Goal: Task Accomplishment & Management: Complete application form

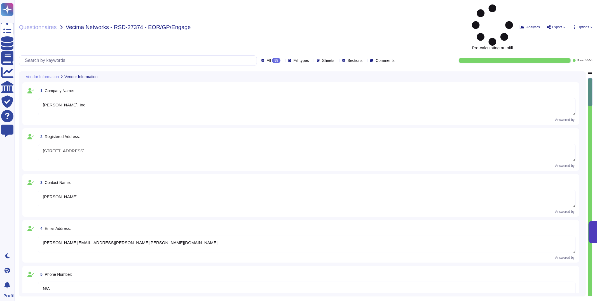
type textarea "[PERSON_NAME], Inc."
type textarea "[STREET_ADDRESS]"
type textarea "[PERSON_NAME]"
type textarea "[PERSON_NAME][EMAIL_ADDRESS][PERSON_NAME][PERSON_NAME][DOMAIN_NAME]"
type textarea "N/A"
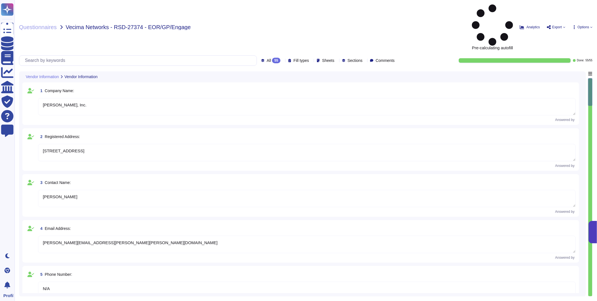
type textarea "EOR (Employer of Record): [PERSON_NAME] EOR serves as the legal employer for a …"
type textarea "[DATE]"
type textarea "Yes, [PERSON_NAME] holds several industry-recognized security certifications, i…"
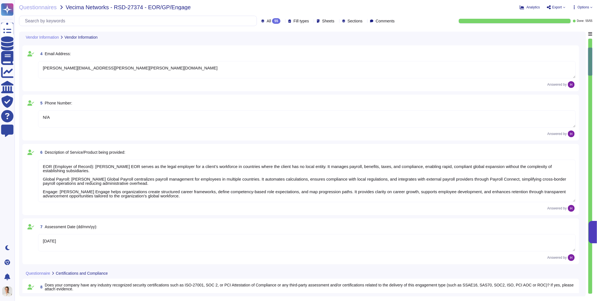
type textarea "[PERSON_NAME] maintains formal written information security policies aligned wi…"
type textarea "[PERSON_NAME] conducts regular internal audits of its security controls and pra…"
type textarea "[PERSON_NAME] enforces an access control policy based on the principle of least…"
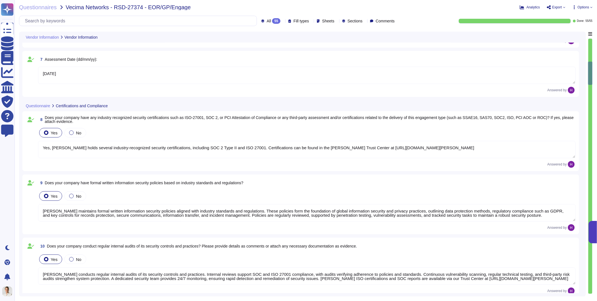
type textarea "[PERSON_NAME] ensures all system access requests are approved before granting p…"
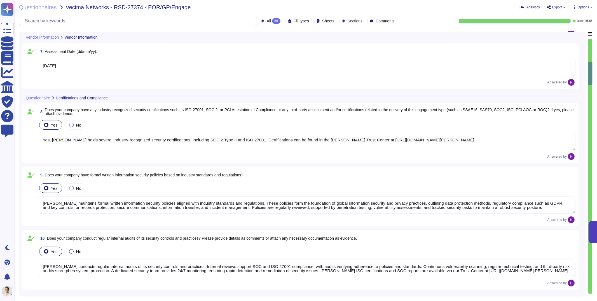
type textarea "[PERSON_NAME] has an authentication information policy that defines the secure …"
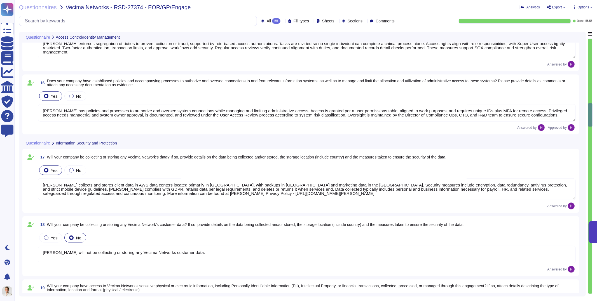
type textarea "[PERSON_NAME] has an access review policy to ensure access is revoked when no l…"
type textarea "[PERSON_NAME] enforces segregation of duties to prevent collusion or fraud, sup…"
type textarea "[PERSON_NAME] has policies and processes to authorize and oversee system connec…"
type textarea "[PERSON_NAME] collects and stores client data in AWS data centers located prima…"
type textarea "[PERSON_NAME] will not be collecting or storing any Vecima Networks customer da…"
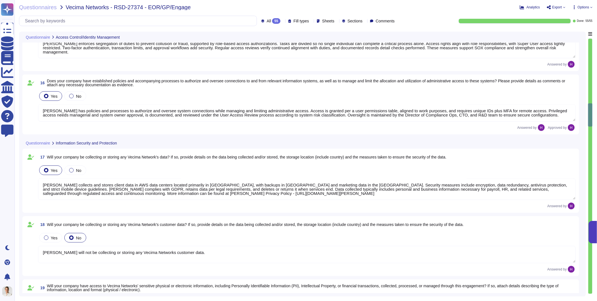
type textarea "[PERSON_NAME] may have access to clients’ sensitive information, including Pers…"
type textarea "Production data is hosted in AWS, and backed up and encrypted every day. All da…"
type textarea "[PERSON_NAME] has an Encryption Key Management Policy specifying preferred encr…"
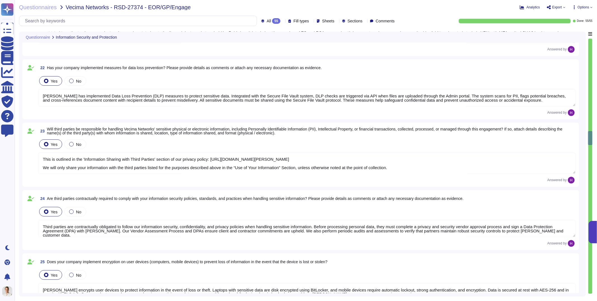
type textarea "[PERSON_NAME] has implemented Data Loss Prevention (DLP) measures to protect se…"
type textarea "This is outlined in the 'Information Sharing with Third Parties' section of our…"
type textarea "Third parties are contractually obligated to follow our information security, c…"
type textarea "[PERSON_NAME] encrypts user devices to protect information in the event of loss…"
type textarea "[PERSON_NAME] has an information classification and labelling policy to ensure …"
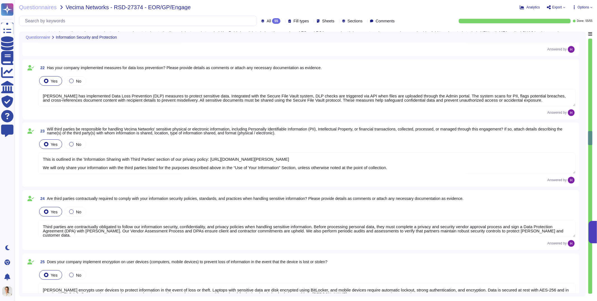
type textarea "[PERSON_NAME] safeguards its system and network environments by using AWS Secur…"
type textarea "[PERSON_NAME] has deployed multiple security systems to protect its environment…"
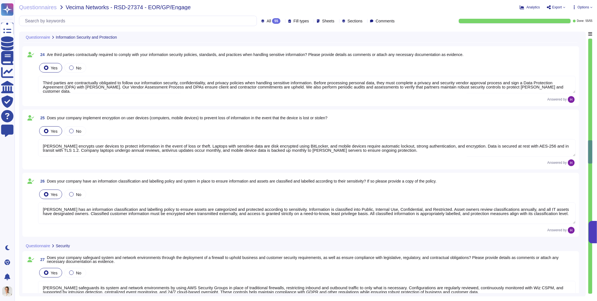
type textarea "[PERSON_NAME] does not access the client's network. [PERSON_NAME] has implement…"
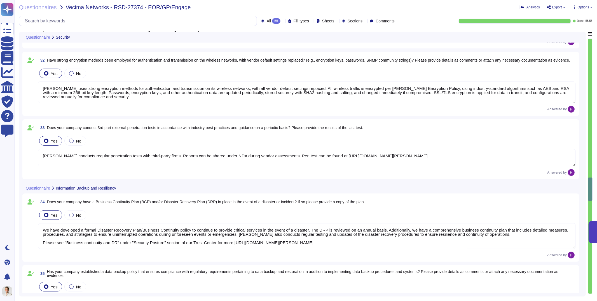
type textarea "[PERSON_NAME] has implemented anti-malware protection across all systems and de…"
type textarea "[PERSON_NAME] has established policies, procedures, and controls to safeguard i…"
type textarea "[PERSON_NAME] uses strong encryption methods for authentication and transmissio…"
type textarea "[PERSON_NAME] conducts regular penetration tests with third-party firms. Report…"
type textarea "We have developed a formal Disaster Recovery Plan/Business Continuity policy to…"
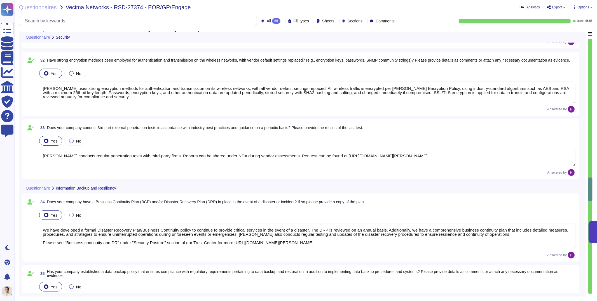
type textarea "[PERSON_NAME] has a System Backup Policy that ensures compliance with regulator…"
type textarea "[PERSON_NAME] conducts periodic backup, restore, and integrity tests in line wi…"
type textarea "[PERSON_NAME] maintains a comprehensive Data Retention Policy covering both com…"
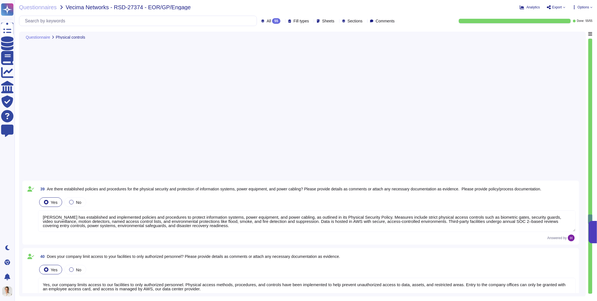
type textarea "[PERSON_NAME] has established and implemented policies and procedures to protec…"
type textarea "Yes, our company limits access to our facilities to only authorized personnel. …"
type textarea "As [PERSON_NAME] is a fully remote company, this is handled by AWS. AWS recogni…"
type textarea "Yes, we rely on AWS, our data center provider, to manage our video surveillance…"
type textarea "[PERSON_NAME] has a defined process for continuous monitoring and scanning of s…"
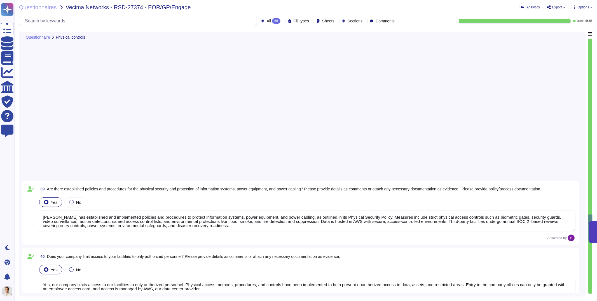
type textarea "[PERSON_NAME] has a defined process for remediating vulnerabilities identified …"
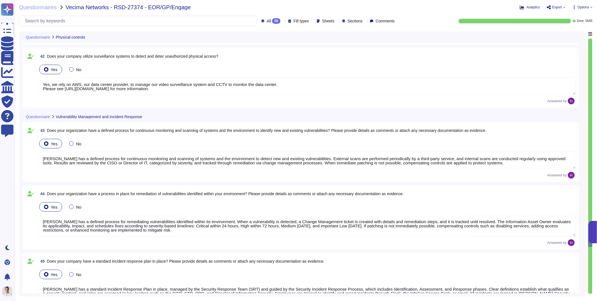
type textarea "[PERSON_NAME] has a standard Incident Response Plan in place, managed by the Se…"
type textarea "[PERSON_NAME] regularly updates and patches systems including computers, server…"
type textarea "[PERSON_NAME] has a comprehensive security incident/event reporting procedure t…"
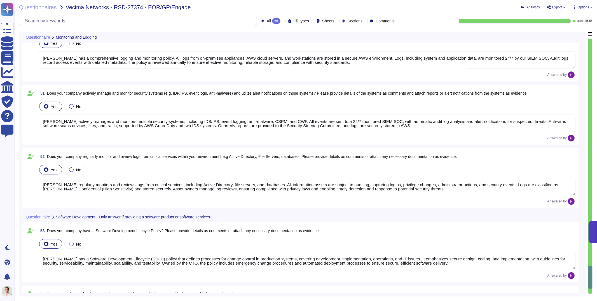
type textarea "[PERSON_NAME] has a comprehensive logging and monitoring policy. All logs from …"
type textarea "[PERSON_NAME] actively manages and monitors multiple security systems, includin…"
type textarea "[PERSON_NAME] regularly monitors and reviews logs from critical services, inclu…"
type textarea "[PERSON_NAME] has a Software Development Lifecycle (SDLC) policy that defines p…"
type textarea "[PERSON_NAME] software development follows a secure framework based on our SDLC…"
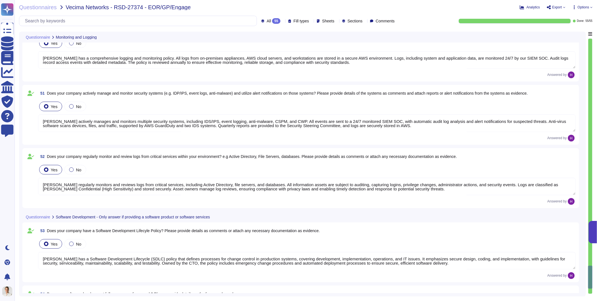
type textarea "[PERSON_NAME] provides software updates to the platform provided, typically twi…"
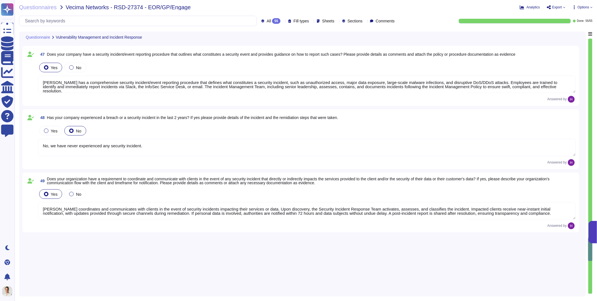
type textarea "[PERSON_NAME] has a defined process for continuous monitoring and scanning of s…"
type textarea "[PERSON_NAME] has a defined process for remediating vulnerabilities identified …"
type textarea "[PERSON_NAME] has a standard Incident Response Plan in place, managed by the Se…"
type textarea "[PERSON_NAME] regularly updates and patches systems including computers, server…"
type textarea "[PERSON_NAME] has a comprehensive security incident/event reporting procedure t…"
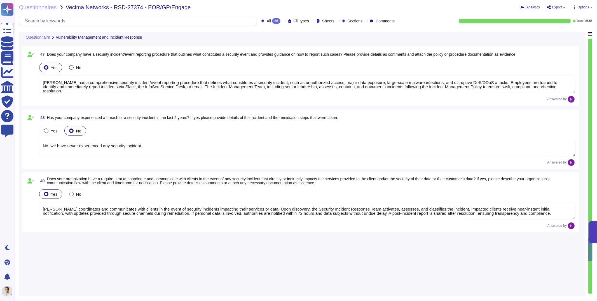
type textarea "No, we have never experienced any security incident."
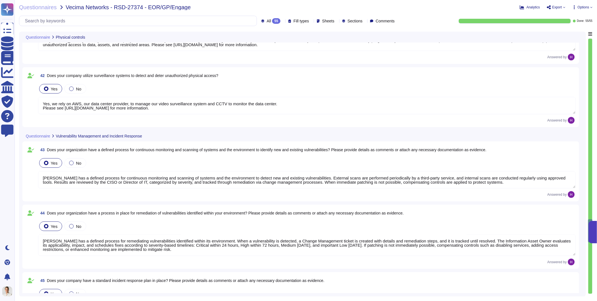
type textarea "[PERSON_NAME] has established and implemented policies and procedures to protec…"
type textarea "Yes, our company limits access to our facilities to only authorized personnel. …"
type textarea "As [PERSON_NAME] is a fully remote company, this is handled by AWS. AWS recogni…"
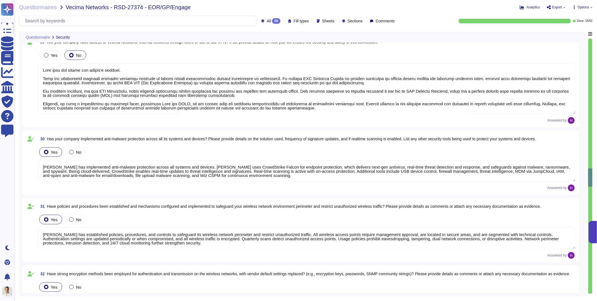
type textarea "[PERSON_NAME] safeguards its system and network environments by using AWS Secur…"
type textarea "[PERSON_NAME] has deployed multiple security systems to protect its environment…"
type textarea "[PERSON_NAME] does not access the client's network. [PERSON_NAME] has implement…"
type textarea "[PERSON_NAME] has implemented anti-malware protection across all systems and de…"
type textarea "[PERSON_NAME] has established policies, procedures, and controls to safeguard i…"
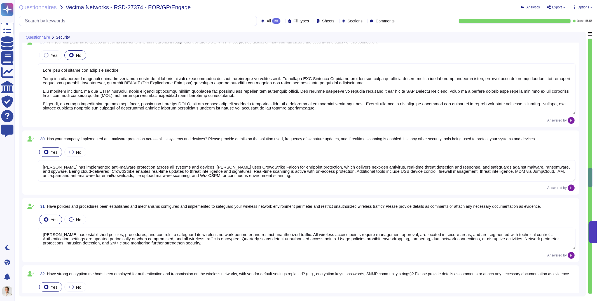
type textarea "[PERSON_NAME] uses strong encryption methods for authentication and transmissio…"
type textarea "[PERSON_NAME] conducts regular penetration tests with third-party firms. Report…"
type textarea "We have developed a formal Disaster Recovery Plan/Business Continuity policy to…"
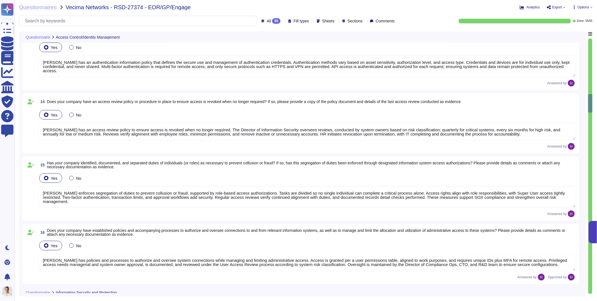
type textarea "[PERSON_NAME] enforces an access control policy based on the principle of least…"
type textarea "[PERSON_NAME] ensures all system access requests are approved before granting p…"
type textarea "[PERSON_NAME] has an authentication information policy that defines the secure …"
type textarea "[PERSON_NAME] has an access review policy to ensure access is revoked when no l…"
type textarea "[PERSON_NAME] enforces segregation of duties to prevent collusion or fraud, sup…"
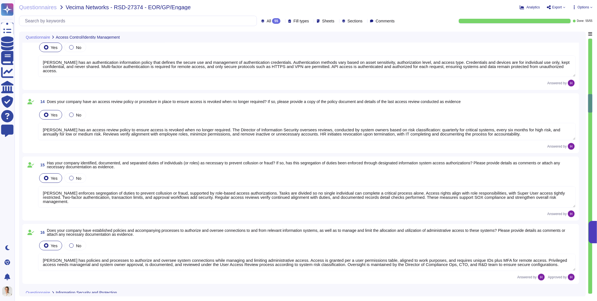
type textarea "[PERSON_NAME] has policies and processes to authorize and oversee system connec…"
type textarea "[PERSON_NAME] collects and stores client data in AWS data centers located prima…"
type textarea "[PERSON_NAME] will not be collecting or storing any Vecima Networks customer da…"
type textarea "[PERSON_NAME] may have access to clients’ sensitive information, including Pers…"
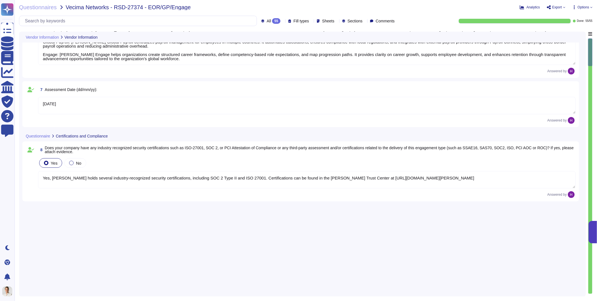
type textarea "[PERSON_NAME], Inc."
type textarea "[STREET_ADDRESS]"
type textarea "[PERSON_NAME]"
type textarea "[PERSON_NAME][EMAIL_ADDRESS][PERSON_NAME][PERSON_NAME][DOMAIN_NAME]"
type textarea "N/A"
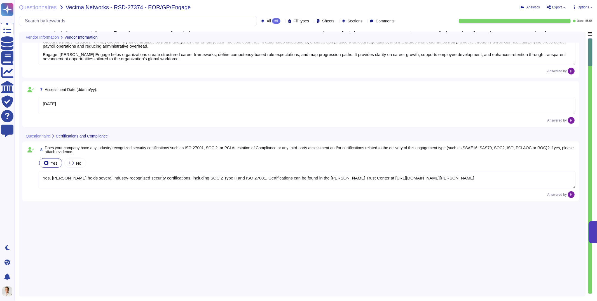
type textarea "EOR (Employer of Record): [PERSON_NAME] EOR serves as the legal employer for a …"
type textarea "[DATE]"
type textarea "Yes, [PERSON_NAME] holds several industry-recognized security certifications, i…"
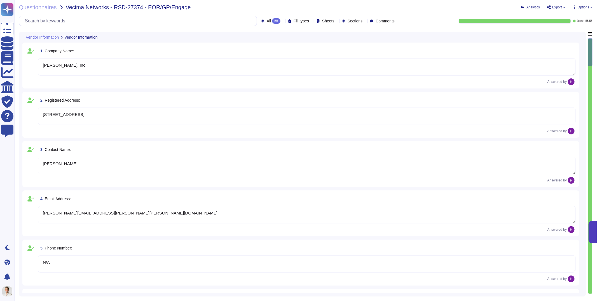
click at [561, 9] on span "Export" at bounding box center [557, 7] width 10 height 3
click at [567, 34] on p "Download" at bounding box center [577, 41] width 20 height 14
